Goal: Task Accomplishment & Management: Complete application form

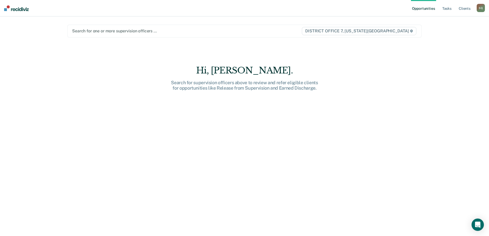
click at [110, 31] on div at bounding box center [186, 31] width 229 height 6
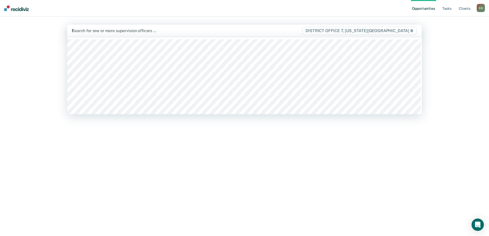
type input "hy"
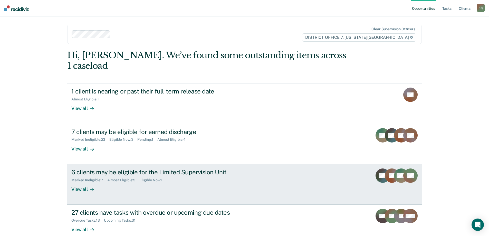
click at [160, 174] on div "6 clients may be eligible for the Limited Supervision Unit Marked Ineligible : …" at bounding box center [167, 180] width 193 height 24
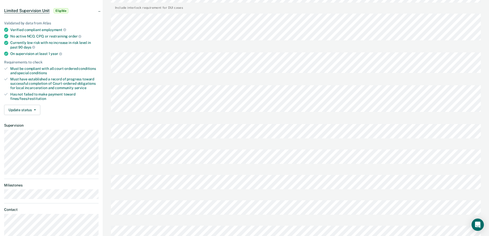
scroll to position [51, 0]
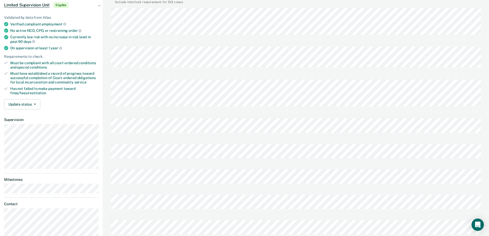
click at [75, 179] on div "Steimlosk, [PERSON_NAME] S Q Profile How it works Log Out Back DA Limited Super…" at bounding box center [244, 170] width 489 height 442
click at [91, 150] on div "Steimlosk, [PERSON_NAME] S Q Profile How it works Log Out Back DA Limited Super…" at bounding box center [244, 170] width 489 height 442
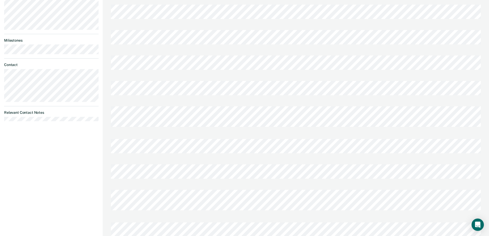
scroll to position [201, 0]
click at [391, 119] on div at bounding box center [296, 121] width 370 height 5
click at [484, 213] on div "Transfer Chrono Last edited by [PERSON_NAME][EMAIL_ADDRESS][DOMAIN_NAME][US_STA…" at bounding box center [296, 20] width 386 height 442
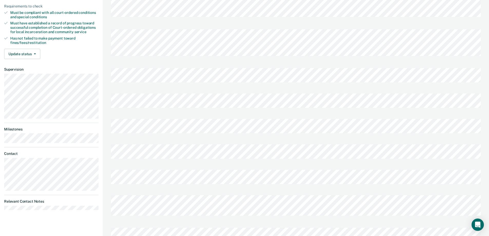
scroll to position [0, 0]
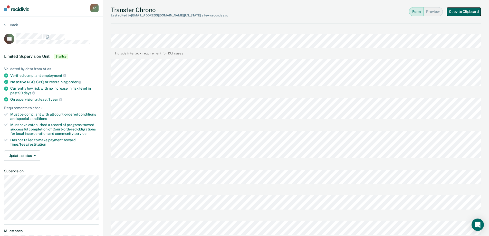
click at [462, 11] on button "Copy to Clipboard" at bounding box center [464, 12] width 34 height 8
